Goal: Task Accomplishment & Management: Use online tool/utility

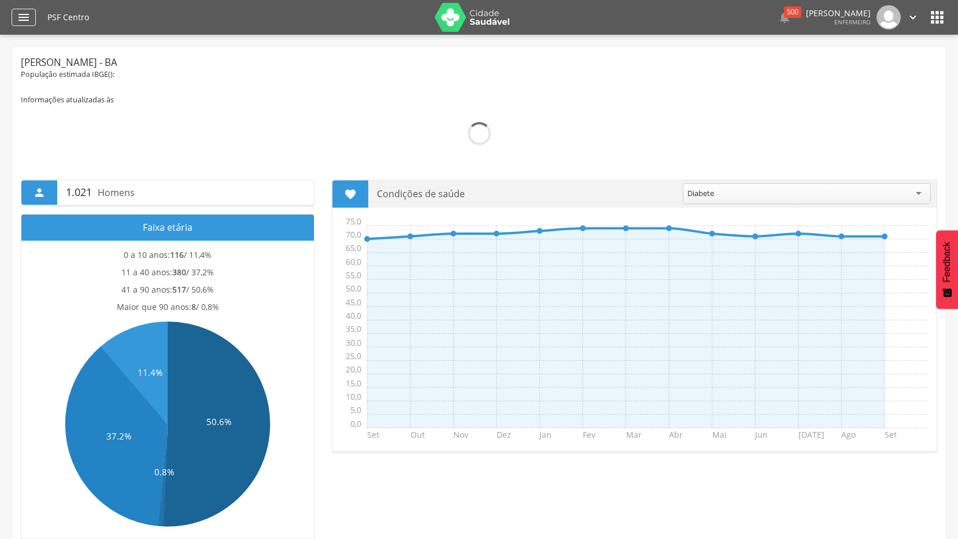
click at [24, 24] on icon "" at bounding box center [24, 17] width 14 height 14
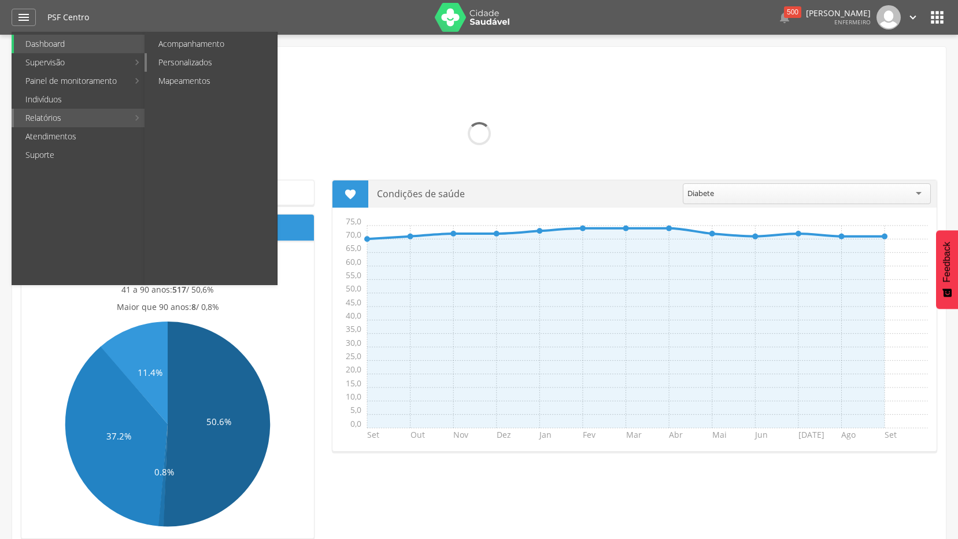
click at [192, 55] on link "Personalizados" at bounding box center [212, 62] width 130 height 19
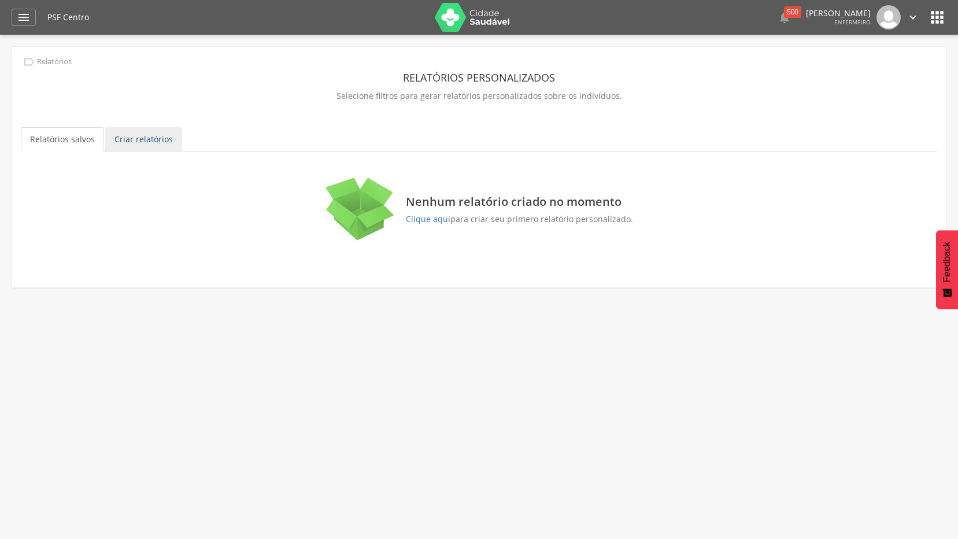
click at [113, 143] on link "Criar relatórios" at bounding box center [143, 139] width 77 height 24
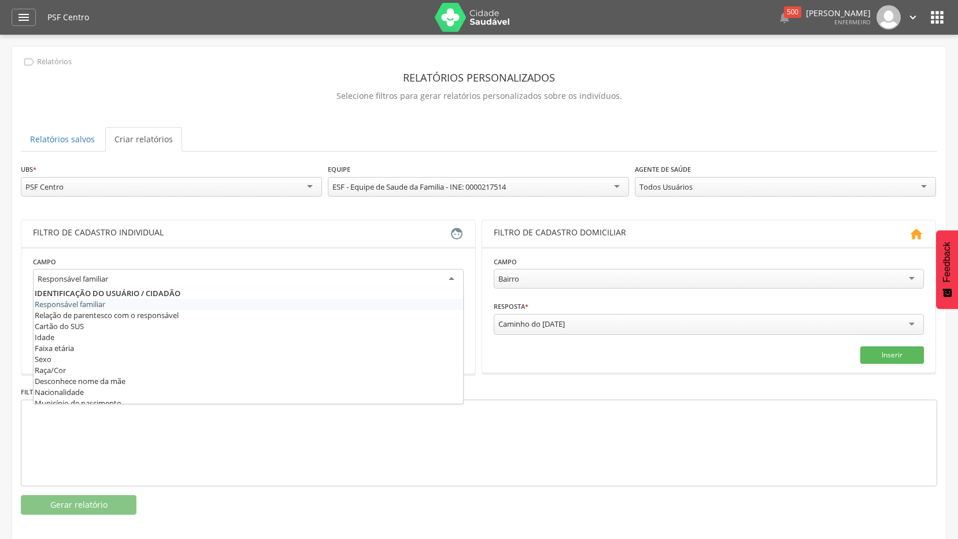
click at [381, 273] on div "Responsável familiar" at bounding box center [248, 279] width 431 height 21
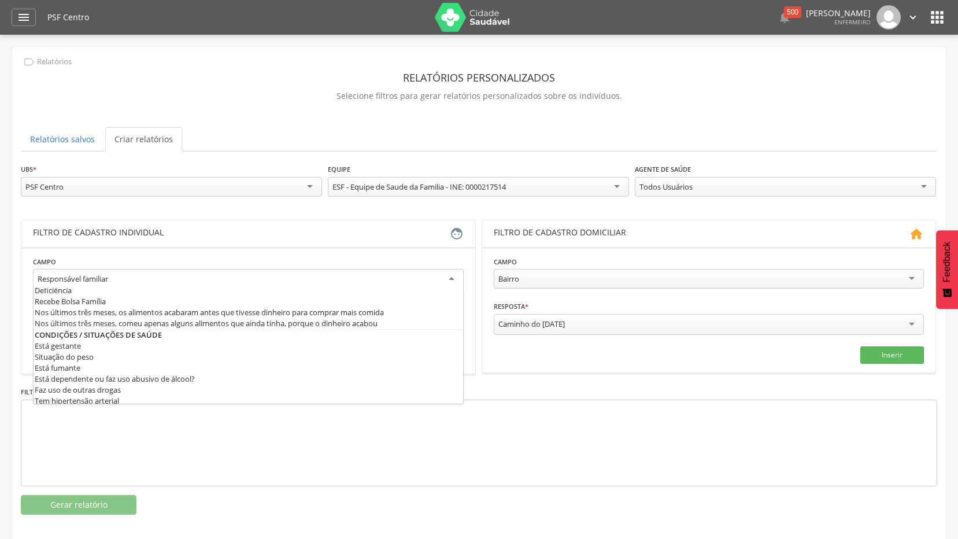
scroll to position [347, 0]
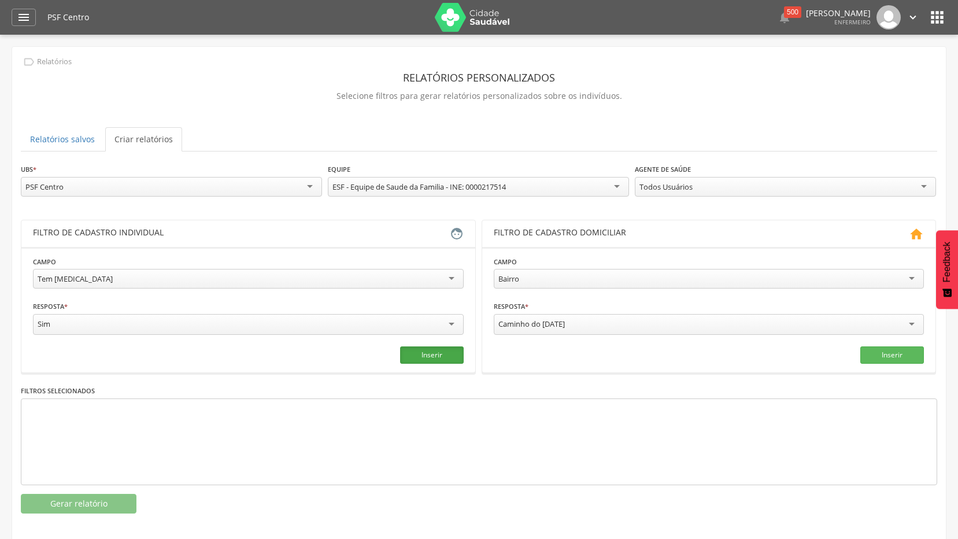
click at [441, 349] on button "Inserir" at bounding box center [432, 354] width 64 height 17
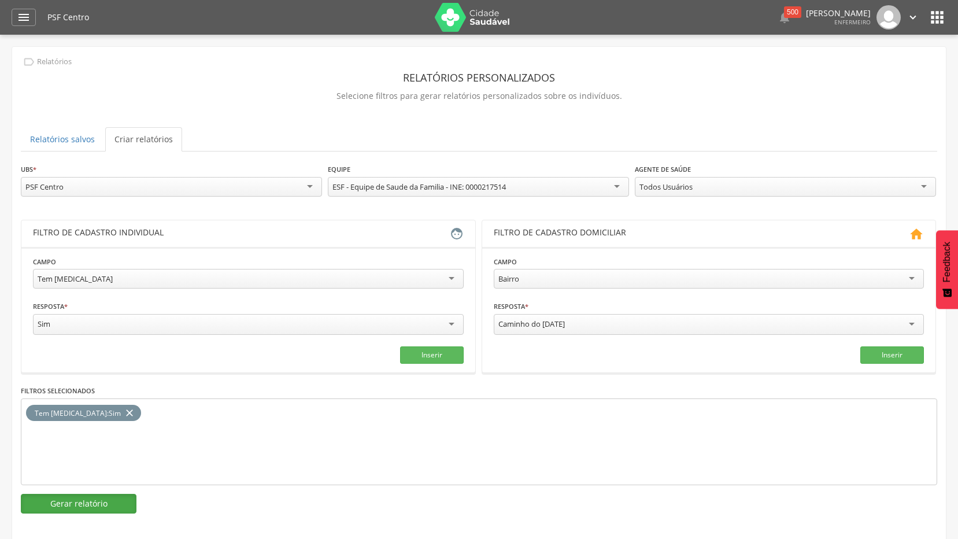
click at [91, 499] on button "Gerar relatório" at bounding box center [79, 504] width 116 height 20
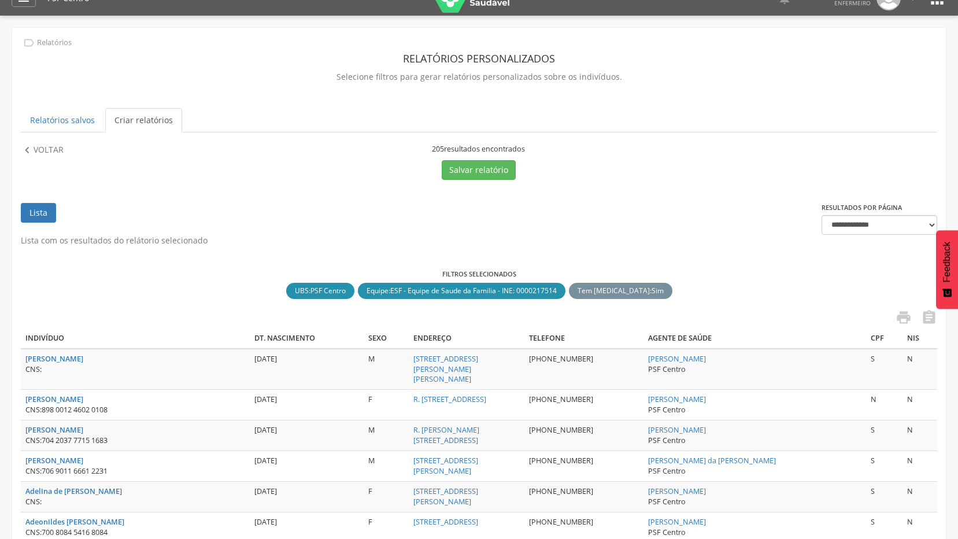
scroll to position [0, 0]
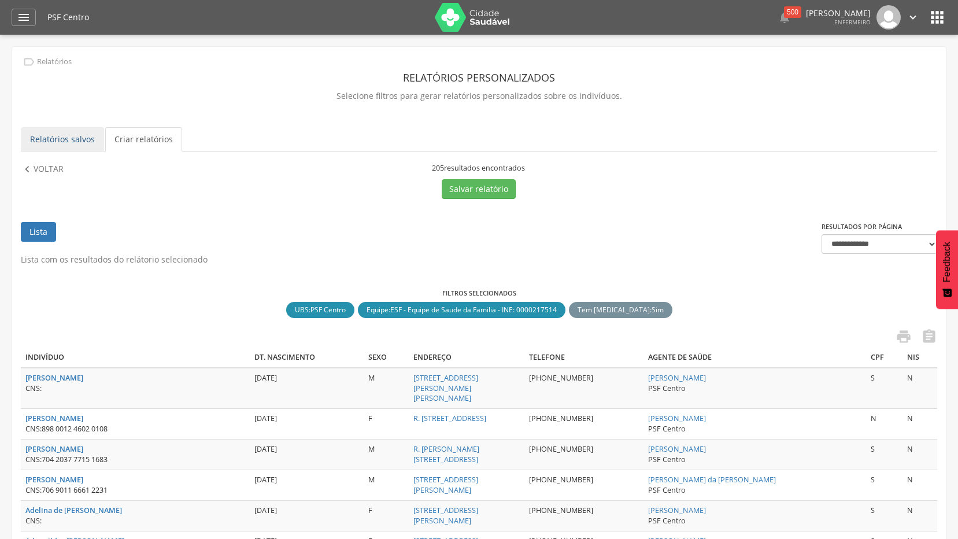
click at [87, 143] on link "Relatórios salvos" at bounding box center [62, 139] width 83 height 24
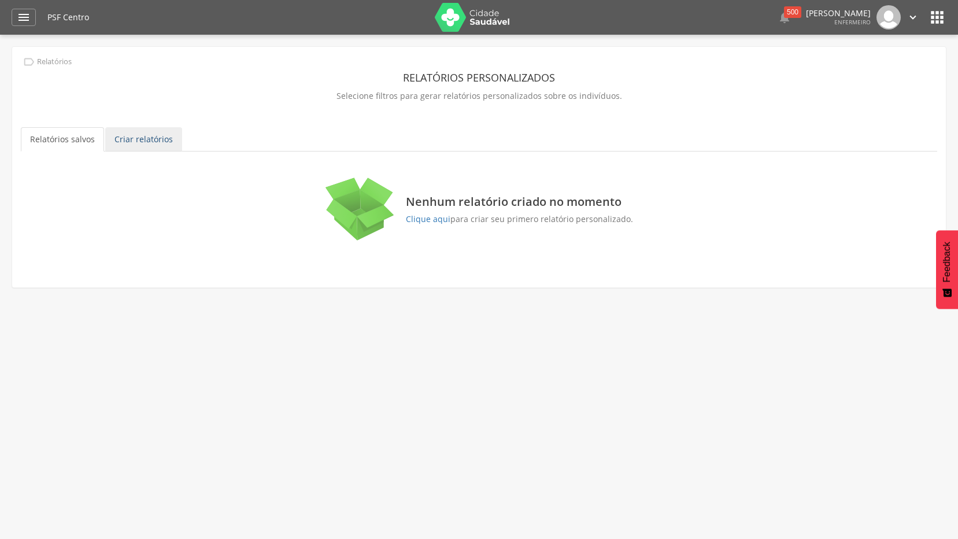
click at [120, 143] on link "Criar relatórios" at bounding box center [143, 139] width 77 height 24
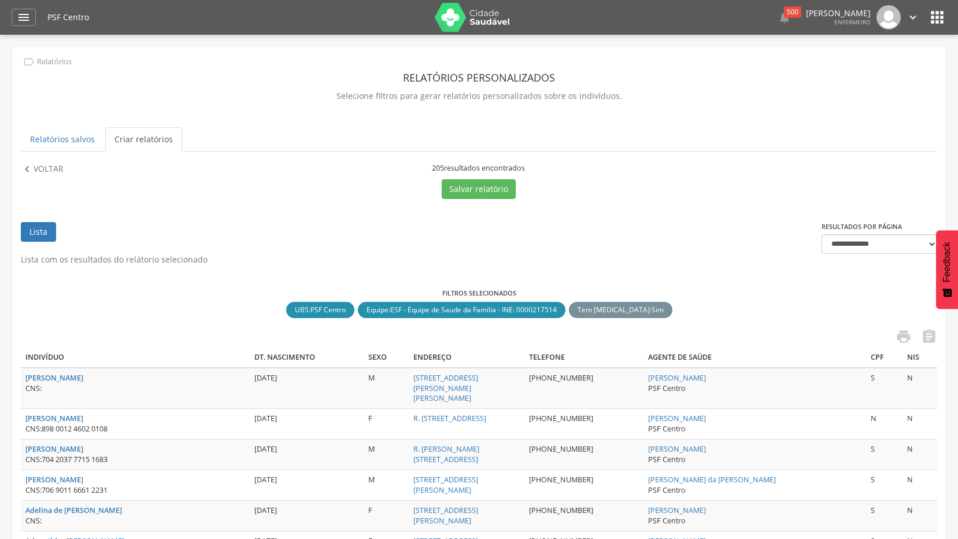
click at [41, 168] on p "Voltar" at bounding box center [49, 169] width 30 height 13
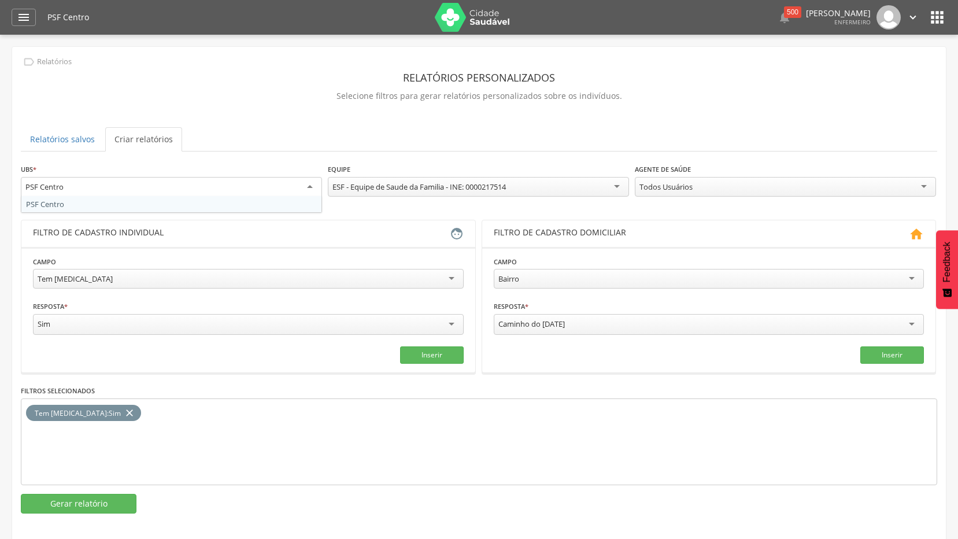
click at [301, 187] on div "PSF Centro" at bounding box center [171, 187] width 301 height 21
click at [344, 259] on div "**********" at bounding box center [248, 274] width 431 height 36
click at [417, 278] on div "Tem [MEDICAL_DATA]" at bounding box center [248, 279] width 431 height 20
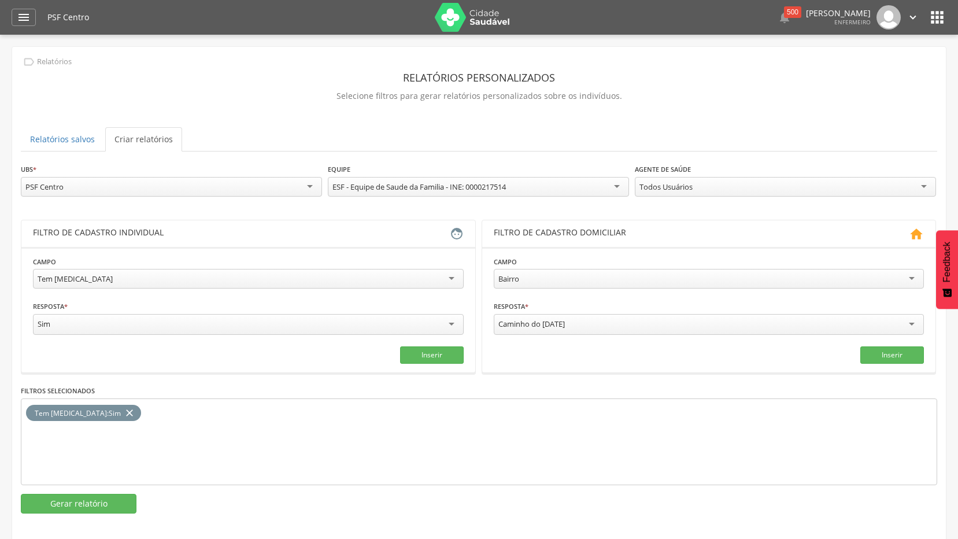
click at [269, 144] on ul "Relatórios salvos Criar relatórios" at bounding box center [479, 139] width 917 height 24
click at [203, 265] on div "**********" at bounding box center [248, 274] width 431 height 36
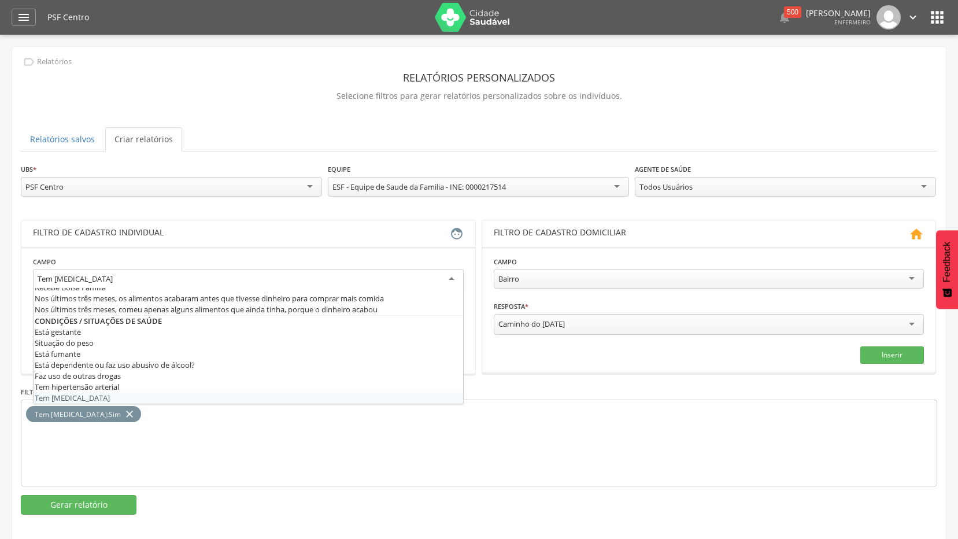
click at [204, 278] on div "Tem [MEDICAL_DATA]" at bounding box center [248, 279] width 431 height 21
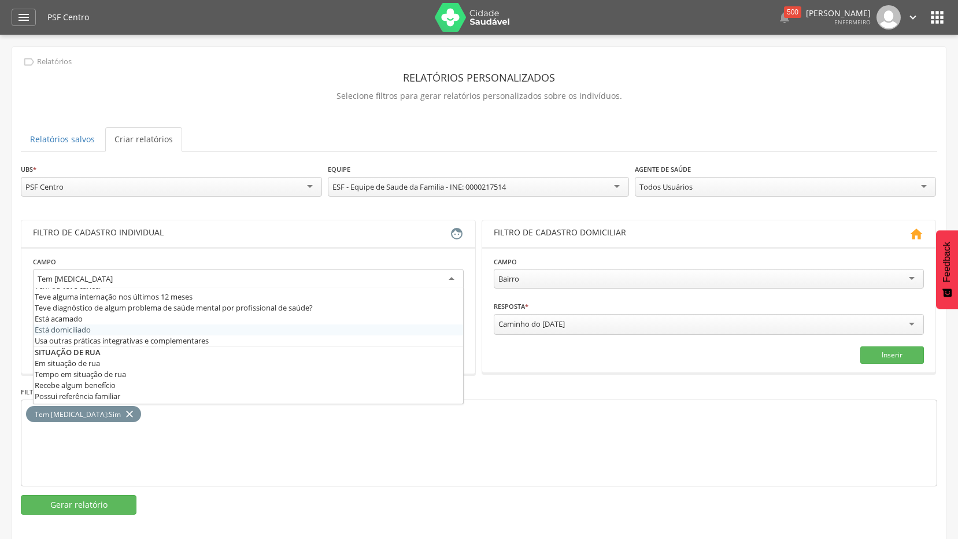
scroll to position [534, 0]
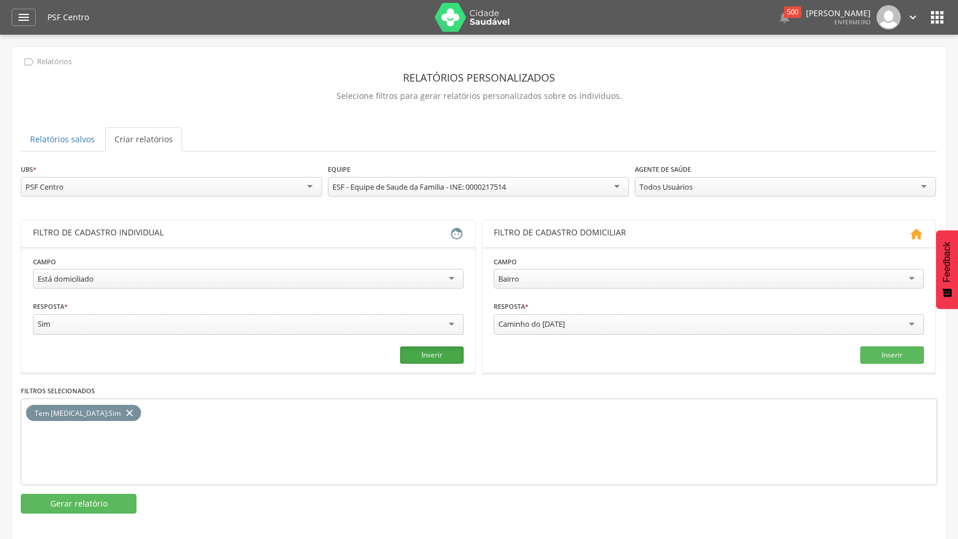
click at [425, 353] on button "Inserir" at bounding box center [432, 354] width 64 height 17
click at [124, 408] on icon "close" at bounding box center [130, 413] width 12 height 17
click at [884, 190] on div "Todos Usuários" at bounding box center [785, 187] width 301 height 20
click at [84, 502] on button "Gerar relatório" at bounding box center [79, 504] width 116 height 20
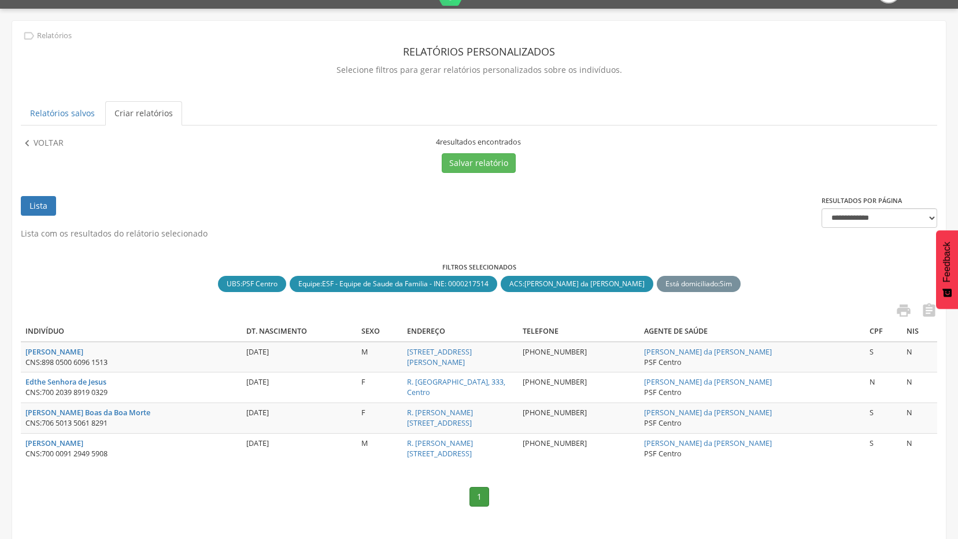
scroll to position [38, 0]
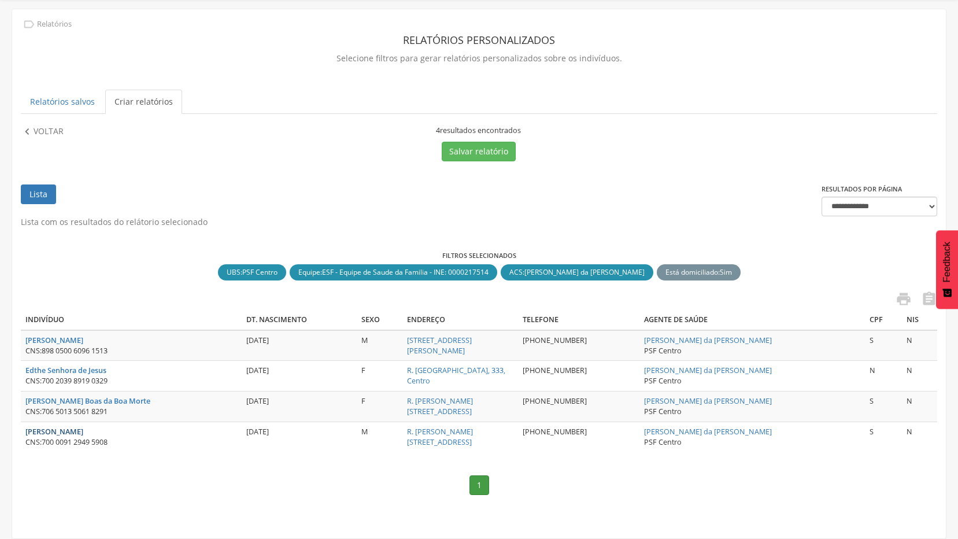
click at [83, 428] on strong "[PERSON_NAME]" at bounding box center [54, 432] width 58 height 10
type input "**********"
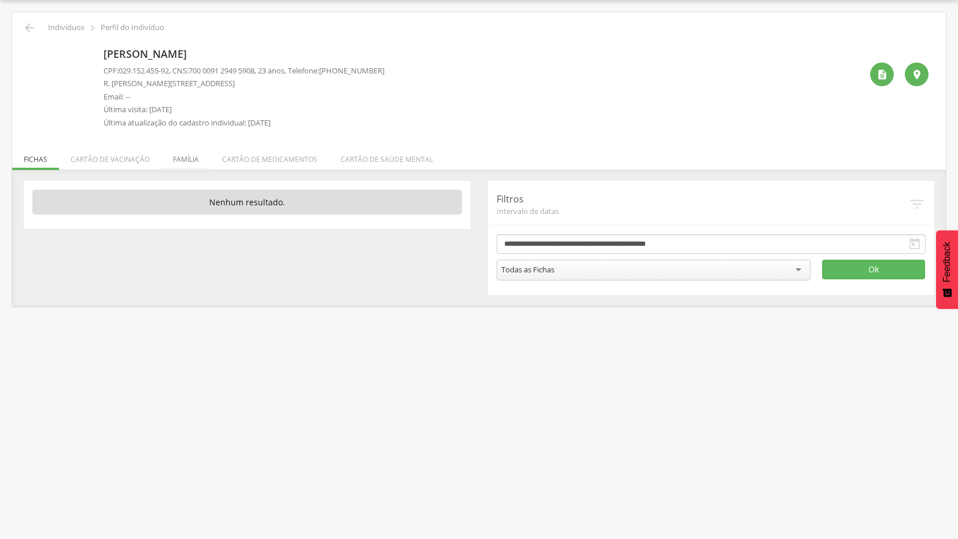
click at [180, 160] on li "Família" at bounding box center [185, 156] width 49 height 27
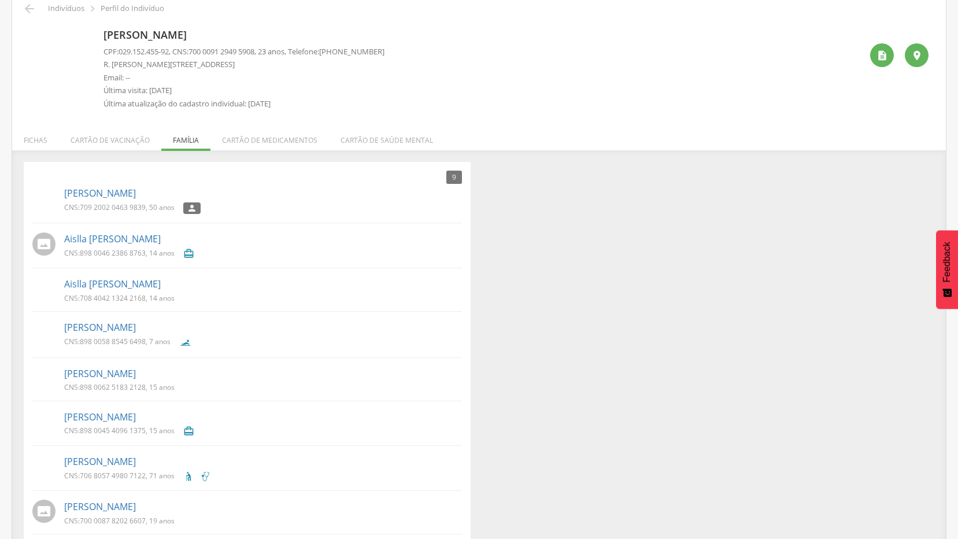
scroll to position [0, 0]
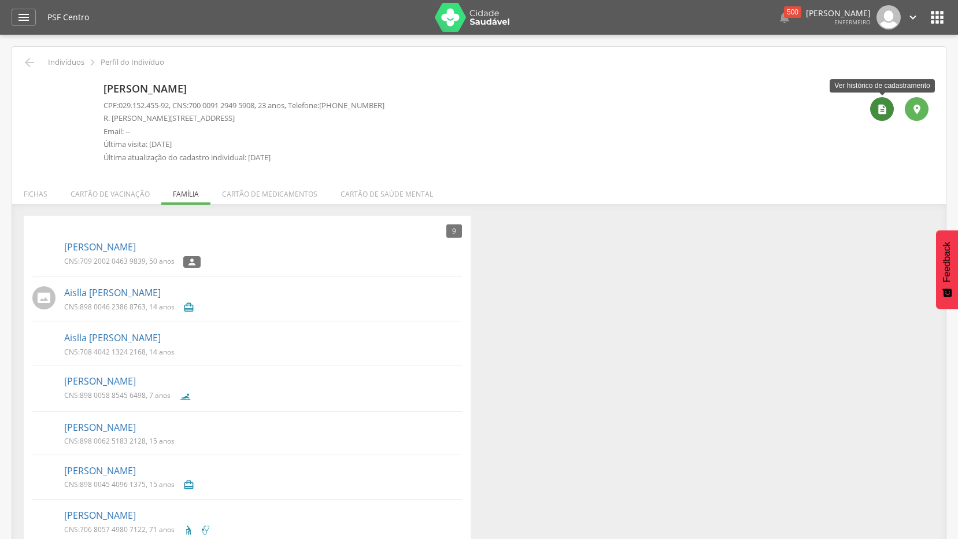
click at [890, 113] on div "" at bounding box center [882, 109] width 24 height 24
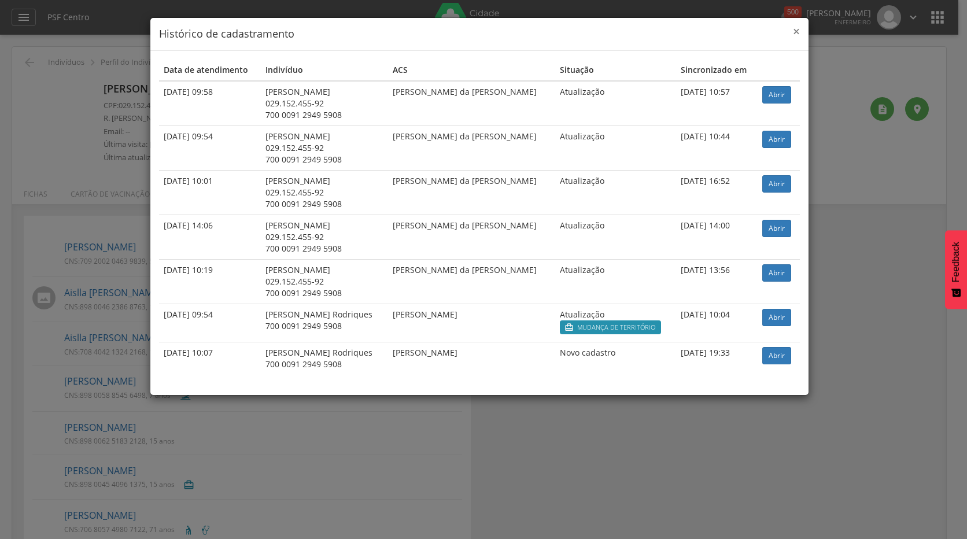
click at [796, 32] on span "×" at bounding box center [796, 31] width 7 height 16
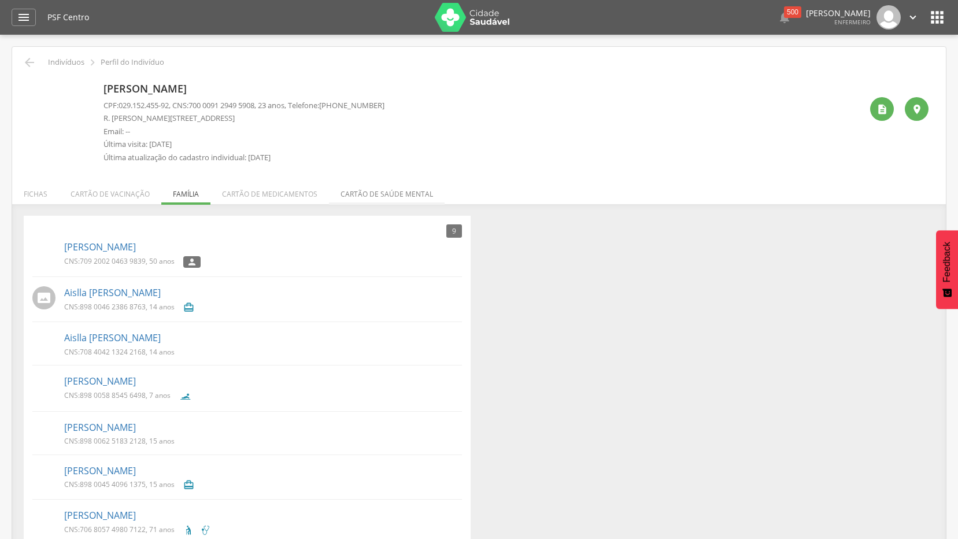
click at [377, 187] on li "Cartão de saúde mental" at bounding box center [387, 191] width 116 height 27
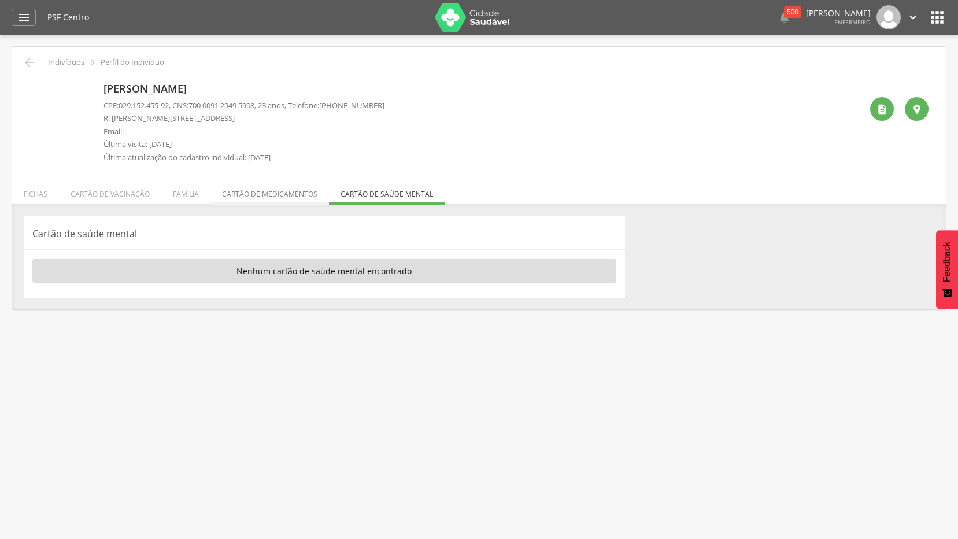
click at [252, 202] on li "Cartão de medicamentos" at bounding box center [270, 191] width 119 height 27
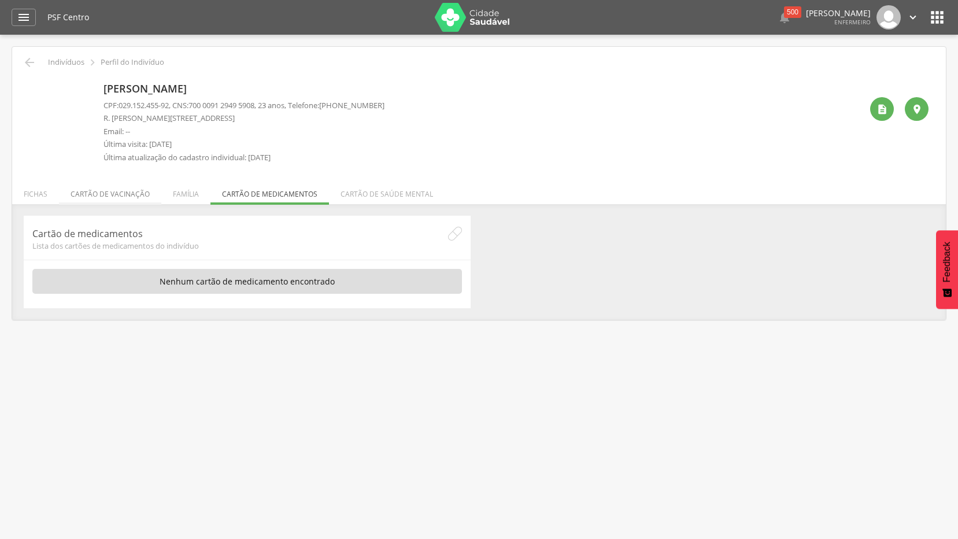
click at [151, 194] on li "Cartão de vacinação" at bounding box center [110, 191] width 102 height 27
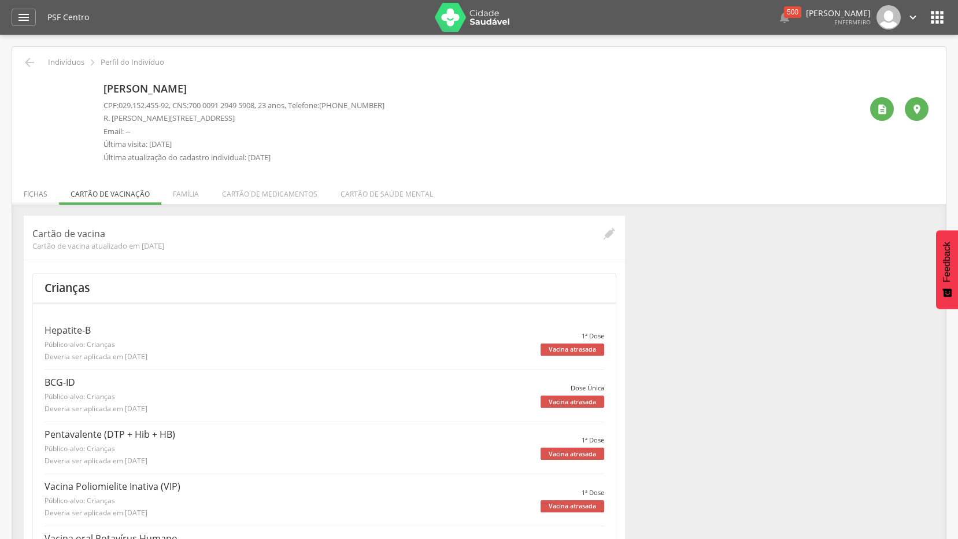
click at [36, 195] on li "Fichas" at bounding box center [35, 191] width 47 height 27
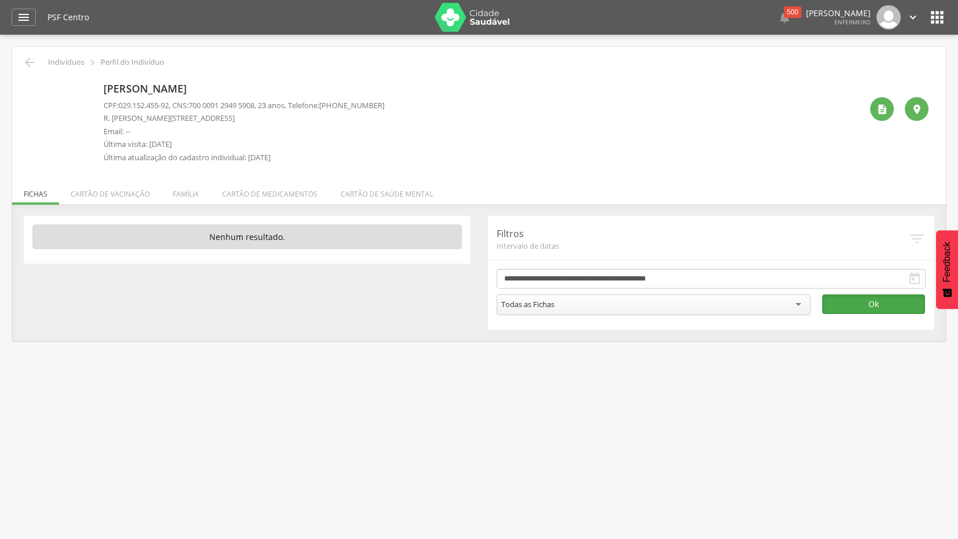
click at [891, 302] on button "Ok" at bounding box center [873, 304] width 103 height 20
click at [189, 197] on li "Família" at bounding box center [185, 191] width 49 height 27
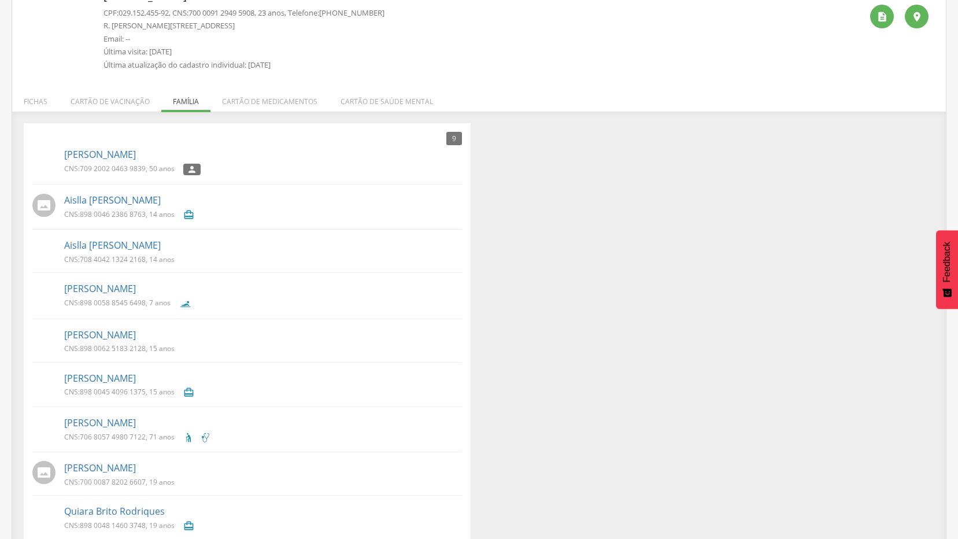
scroll to position [112, 0]
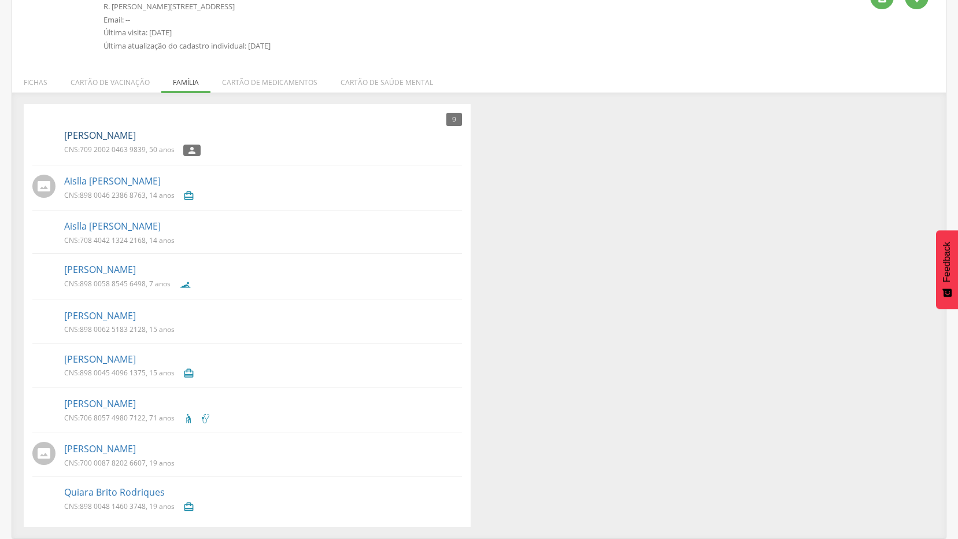
click at [114, 136] on link "[PERSON_NAME]" at bounding box center [100, 135] width 72 height 13
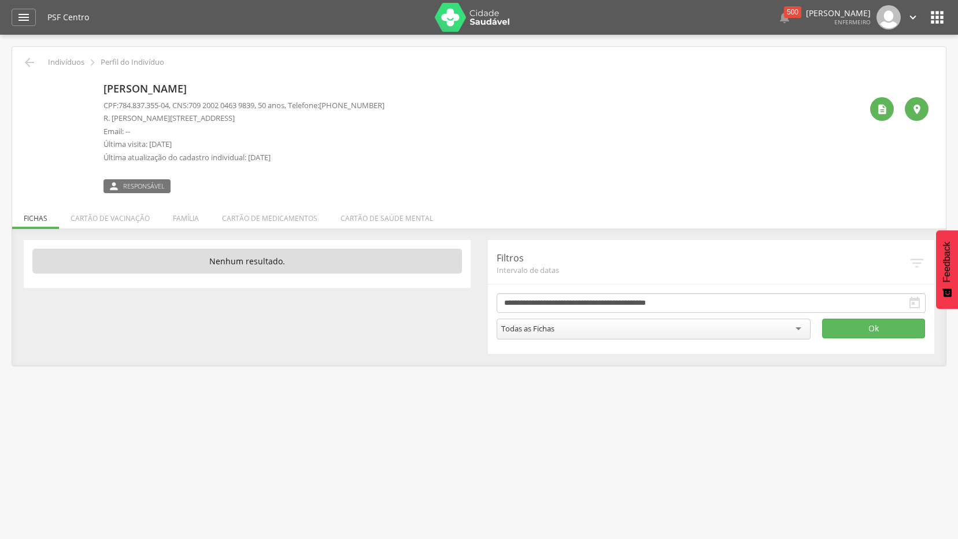
click at [149, 190] on span "Responsável" at bounding box center [144, 186] width 42 height 9
click at [919, 11] on icon "" at bounding box center [913, 17] width 13 height 13
click at [855, 65] on link "Sair" at bounding box center [873, 67] width 91 height 14
